Goal: Find specific page/section: Find specific page/section

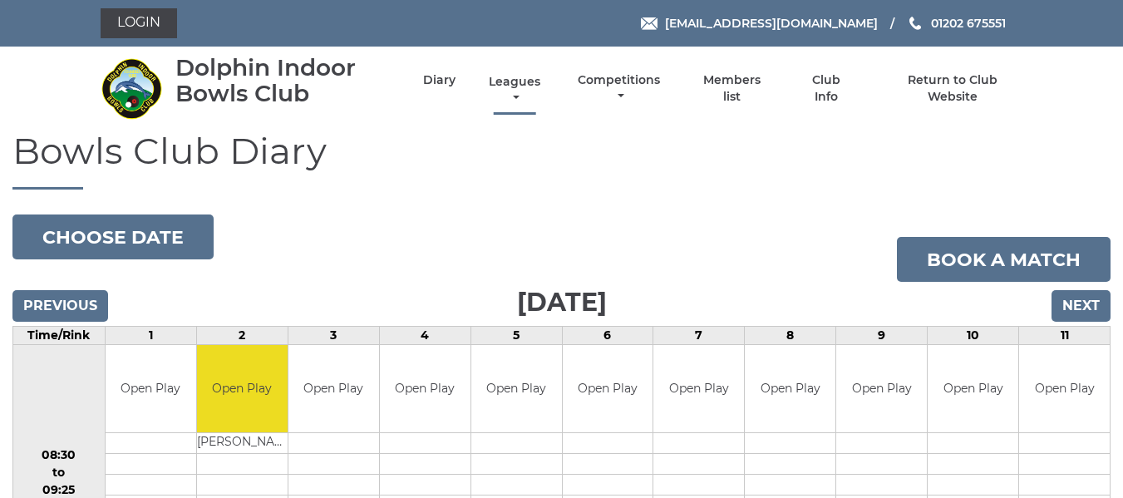
click at [514, 81] on link "Leagues" at bounding box center [514, 90] width 60 height 32
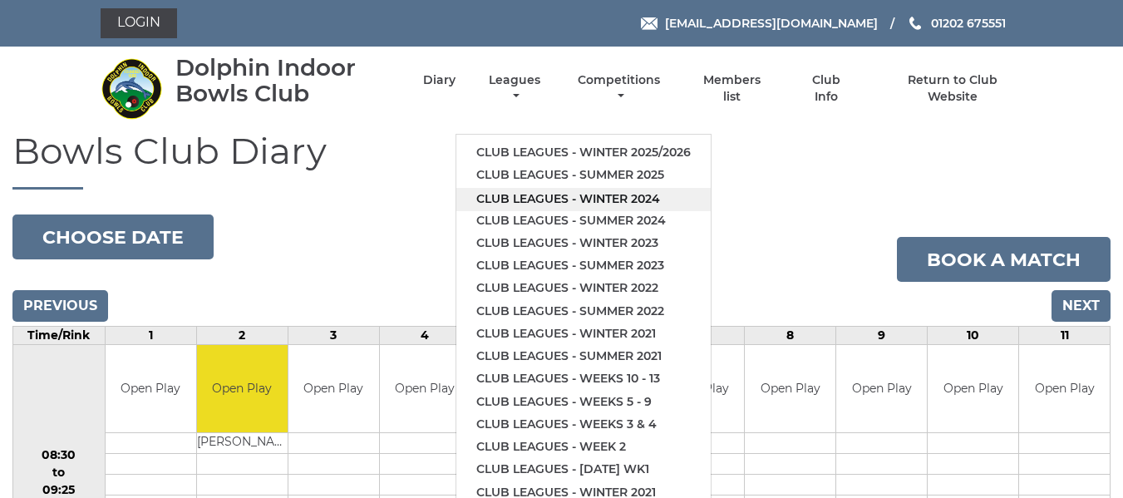
click at [507, 201] on link "Club leagues - Winter 2024" at bounding box center [583, 199] width 254 height 22
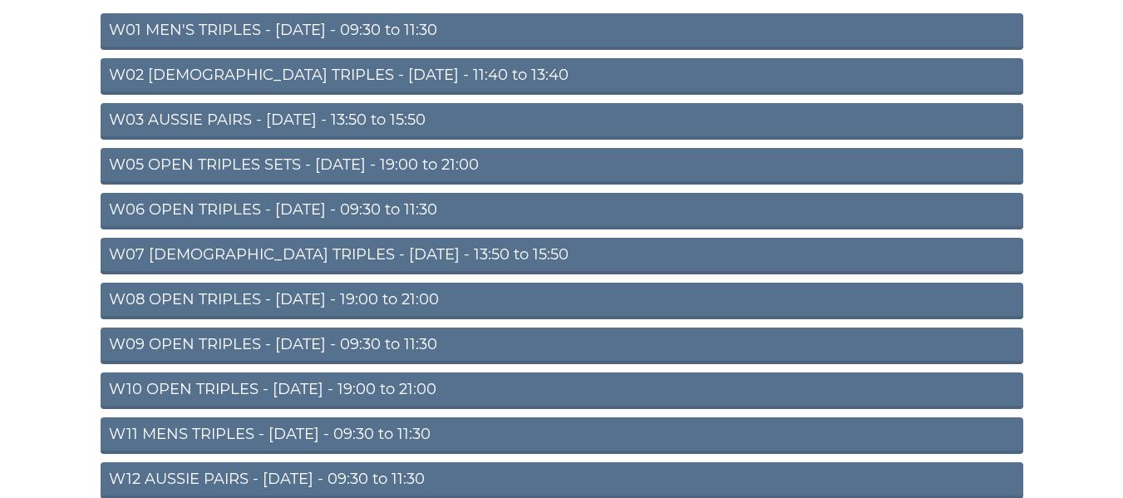
scroll to position [249, 0]
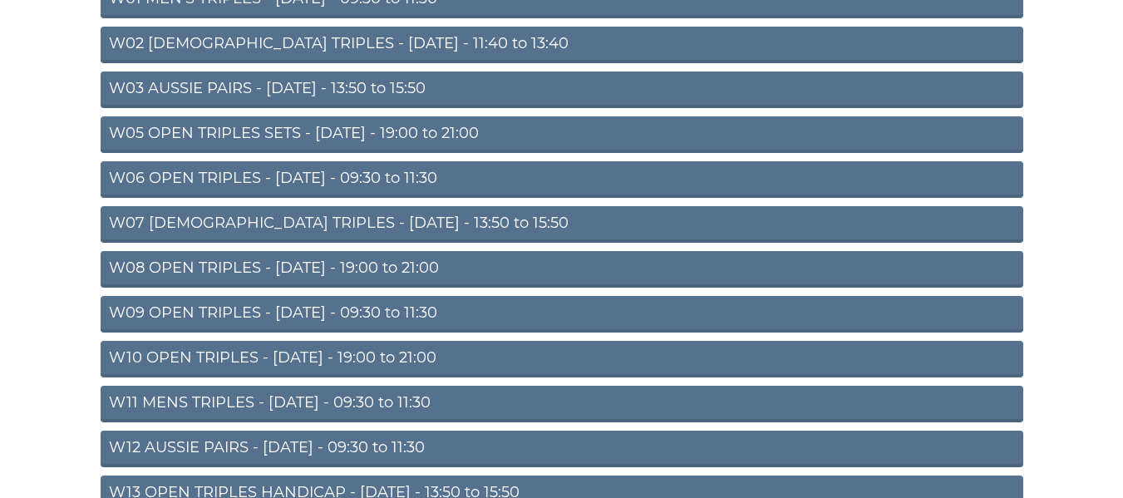
click at [318, 396] on link "W11 MENS TRIPLES - [DATE] - 09:30 to 11:30" at bounding box center [562, 404] width 922 height 37
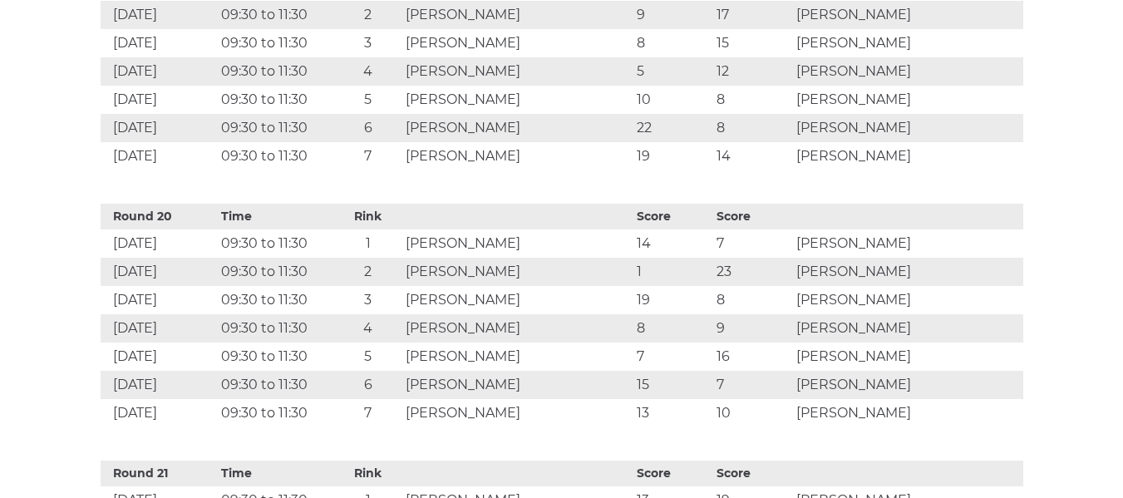
scroll to position [5630, 0]
